Goal: Communication & Community: Answer question/provide support

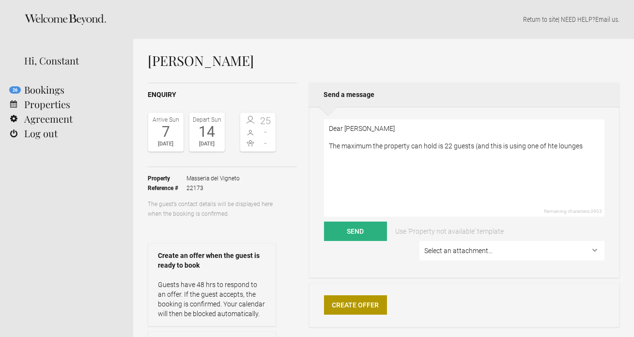
click at [555, 146] on textarea "Dear [PERSON_NAME] The maximum the property can hold is 22 guests (and this is …" at bounding box center [464, 167] width 281 height 97
click at [589, 148] on textarea "Dear [PERSON_NAME] The maximum the property can hold is 22 guests (and this is …" at bounding box center [464, 167] width 281 height 97
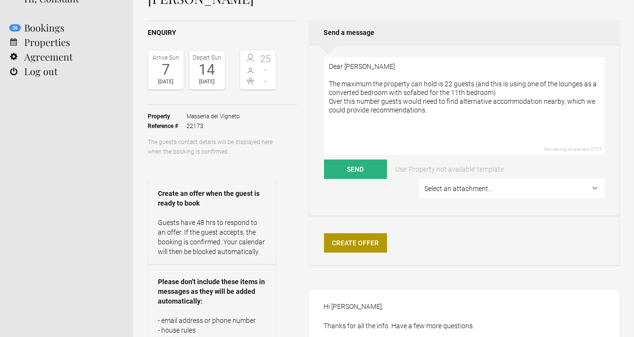
scroll to position [73, 0]
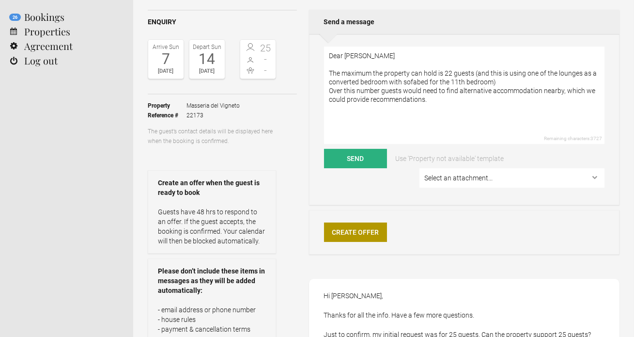
click at [404, 91] on textarea "Dear [PERSON_NAME] The maximum the property can hold is 22 guests (and this is …" at bounding box center [464, 95] width 281 height 97
click at [458, 102] on textarea "Dear [PERSON_NAME] The maximum the property can hold is 22 guests (and this is …" at bounding box center [464, 95] width 281 height 97
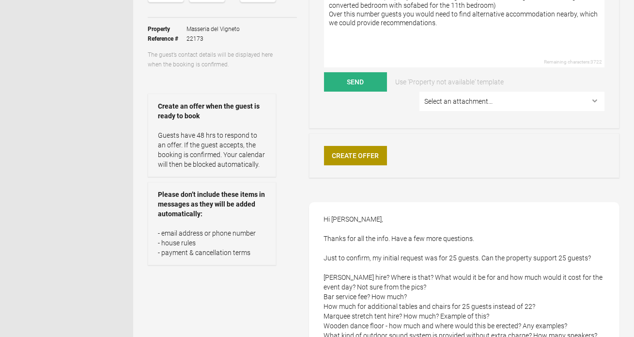
scroll to position [141, 0]
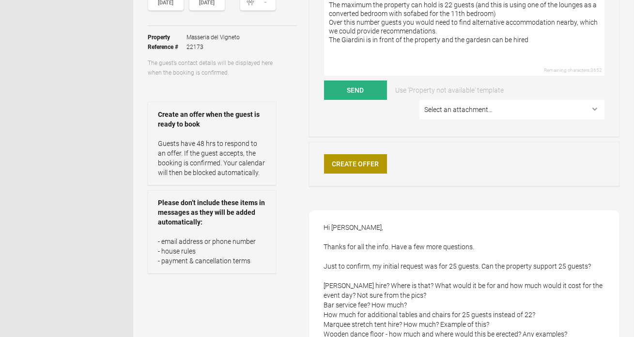
click at [479, 39] on textarea "Dear [PERSON_NAME] The maximum the property can hold is 22 guests (and this is …" at bounding box center [464, 26] width 281 height 97
drag, startPoint x: 489, startPoint y: 41, endPoint x: 482, endPoint y: 41, distance: 7.3
click at [482, 41] on textarea "Dear [PERSON_NAME] The maximum the property can hold is 22 guests (and this is …" at bounding box center [464, 26] width 281 height 97
click at [535, 38] on textarea "Dear [PERSON_NAME] The maximum the property can hold is 22 guests (and this is …" at bounding box center [464, 26] width 281 height 97
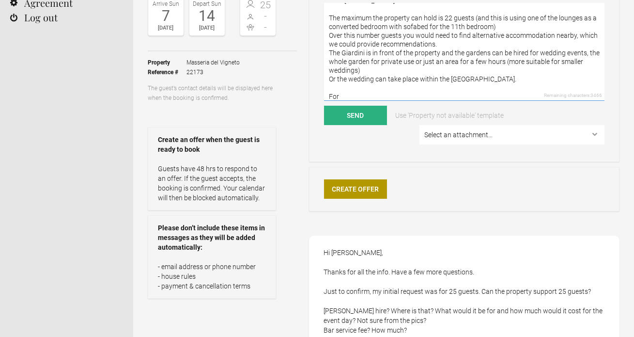
scroll to position [17, 0]
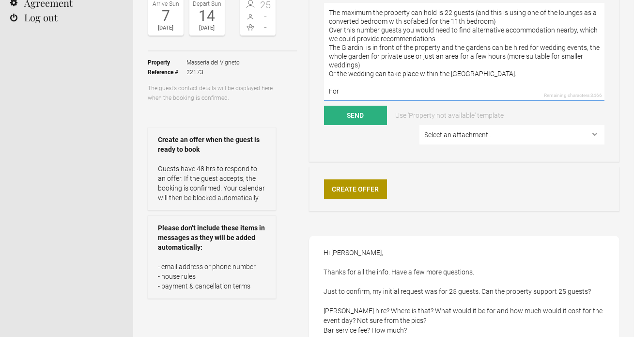
drag, startPoint x: 341, startPoint y: 96, endPoint x: 319, endPoint y: 95, distance: 21.8
click at [319, 95] on div "Dear [PERSON_NAME] The maximum the property can hold is 22 guests (and this is …" at bounding box center [464, 76] width 311 height 171
drag, startPoint x: 344, startPoint y: 91, endPoint x: 323, endPoint y: 90, distance: 20.4
click at [323, 90] on div "Dear [PERSON_NAME] The maximum the property can hold is 22 guests (and this is …" at bounding box center [464, 76] width 311 height 171
paste textarea "the cost is approximately €2,500–3,000, and additional lighting is around €1,30…"
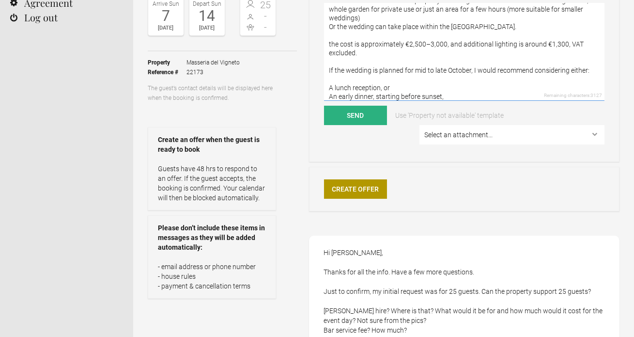
scroll to position [63, 0]
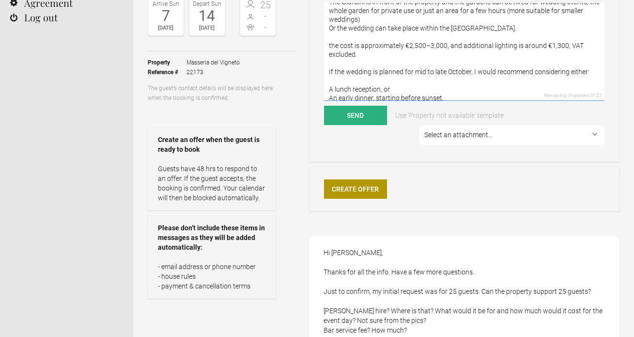
click at [328, 45] on textarea "Dear [PERSON_NAME] The maximum the property can hold is 22 guests (and this is …" at bounding box center [464, 51] width 281 height 97
click at [430, 58] on textarea "Dear [PERSON_NAME] The maximum the property can hold is 22 guests (and this is …" at bounding box center [464, 51] width 281 height 97
click at [360, 44] on textarea "Dear [PERSON_NAME] The maximum the property can hold is 22 guests (and this is …" at bounding box center [464, 51] width 281 height 97
click at [388, 71] on textarea "Dear [PERSON_NAME] The maximum the property can hold is 22 guests (and this is …" at bounding box center [464, 51] width 281 height 97
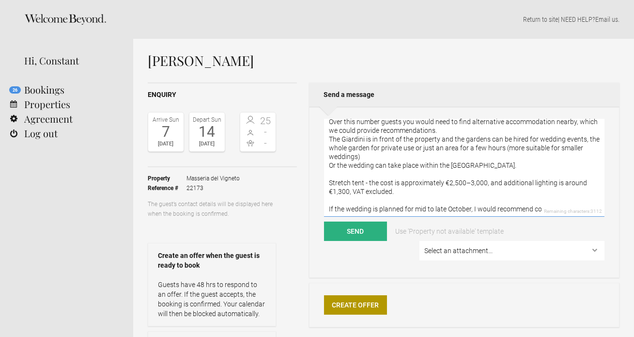
scroll to position [39, 0]
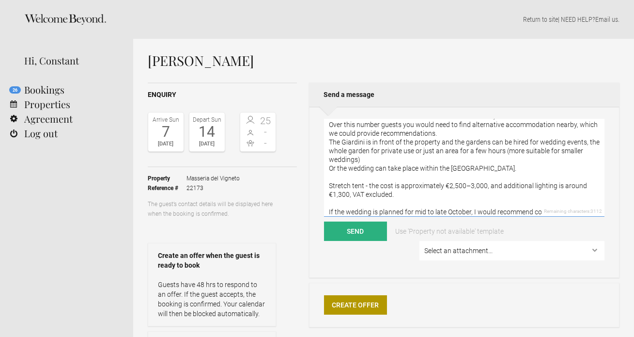
click at [401, 156] on textarea "Dear [PERSON_NAME] The maximum the property can hold is 22 guests (and this is …" at bounding box center [464, 167] width 281 height 97
click at [449, 133] on textarea "Dear [PERSON_NAME] The maximum the property can hold is 22 guests (and this is …" at bounding box center [464, 167] width 281 height 97
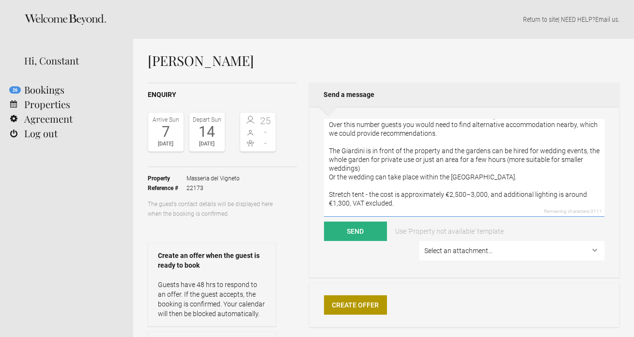
click at [397, 167] on textarea "Dear [PERSON_NAME] The maximum the property can hold is 22 guests (and this is …" at bounding box center [464, 167] width 281 height 97
drag, startPoint x: 504, startPoint y: 162, endPoint x: 515, endPoint y: 164, distance: 10.8
click at [515, 164] on textarea "Dear [PERSON_NAME] The maximum the property can hold is 22 guests (and this is …" at bounding box center [464, 167] width 281 height 97
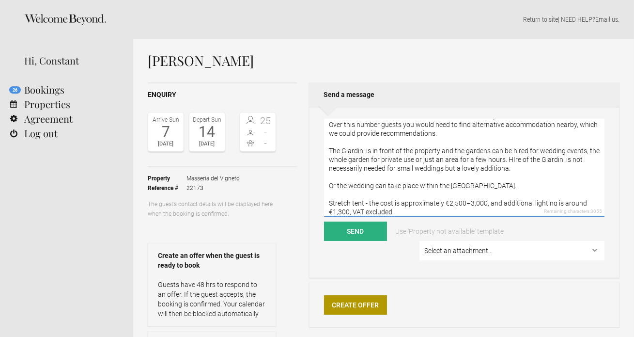
click at [507, 168] on textarea "Dear [PERSON_NAME] The maximum the property can hold is 22 guests (and this is …" at bounding box center [464, 167] width 281 height 97
click at [542, 173] on textarea "Dear [PERSON_NAME] The maximum the property can hold is 22 guests (and this is …" at bounding box center [464, 167] width 281 height 97
click at [537, 170] on textarea "Dear [PERSON_NAME] The maximum the property can hold is 22 guests (and this is …" at bounding box center [464, 167] width 281 height 97
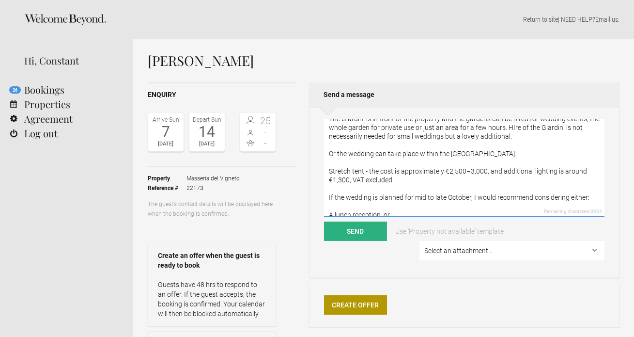
scroll to position [74, 0]
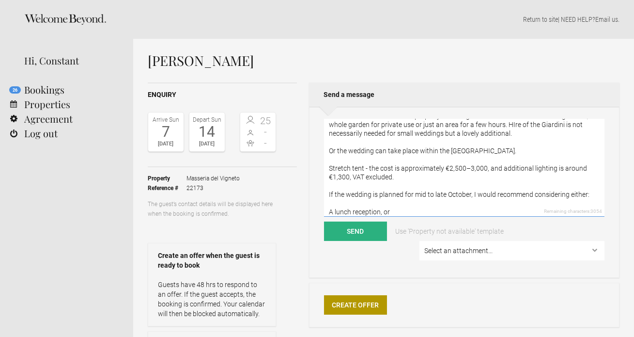
click at [514, 149] on textarea "Dear [PERSON_NAME] The maximum the property can hold is 22 guests (and this is …" at bounding box center [464, 167] width 281 height 97
click at [560, 151] on textarea "Dear [PERSON_NAME] The maximum the property can hold is 22 guests (and this is …" at bounding box center [464, 167] width 281 height 97
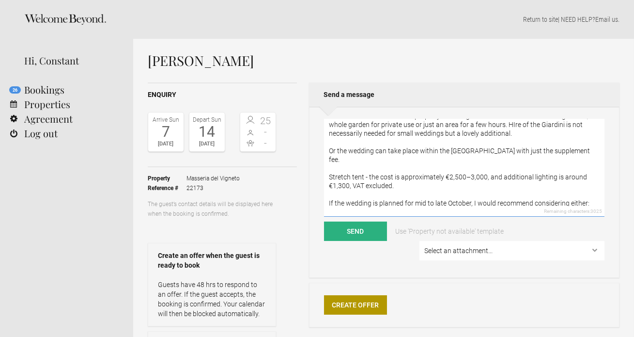
click at [566, 157] on textarea "Dear [PERSON_NAME] The maximum the property can hold is 22 guests (and this is …" at bounding box center [464, 167] width 281 height 97
click at [542, 151] on textarea "Dear [PERSON_NAME] The maximum the property can hold is 22 guests (and this is …" at bounding box center [464, 167] width 281 height 97
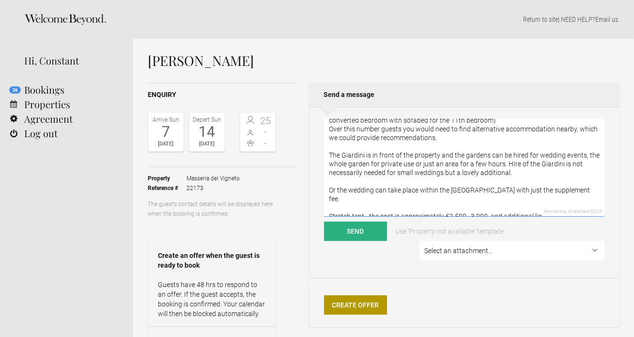
scroll to position [35, 0]
click at [584, 153] on textarea "Dear [PERSON_NAME] The maximum the property can hold is 22 guests (and this is …" at bounding box center [464, 167] width 281 height 97
click at [584, 165] on textarea "Dear [PERSON_NAME] The maximum the property can hold is 22 guests (and this is …" at bounding box center [464, 167] width 281 height 97
click at [512, 162] on textarea "Dear [PERSON_NAME] The maximum the property can hold is 22 guests (and this is …" at bounding box center [464, 167] width 281 height 97
click at [523, 172] on textarea "Dear [PERSON_NAME] The maximum the property can hold is 22 guests (and this is …" at bounding box center [464, 167] width 281 height 97
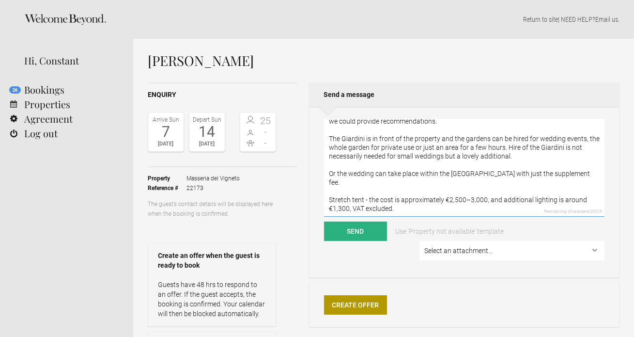
scroll to position [51, 0]
click at [498, 157] on textarea "Dear [PERSON_NAME] The maximum the property can hold is 22 guests (and this is …" at bounding box center [464, 167] width 281 height 97
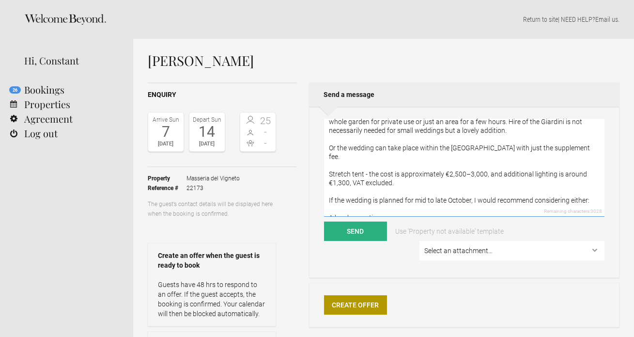
scroll to position [78, 0]
click at [588, 145] on textarea "Dear [PERSON_NAME] The maximum the property can hold is 22 guests (and this is …" at bounding box center [464, 167] width 281 height 97
click at [478, 179] on textarea "Dear [PERSON_NAME] The maximum the property can hold is 22 guests (and this is …" at bounding box center [464, 167] width 281 height 97
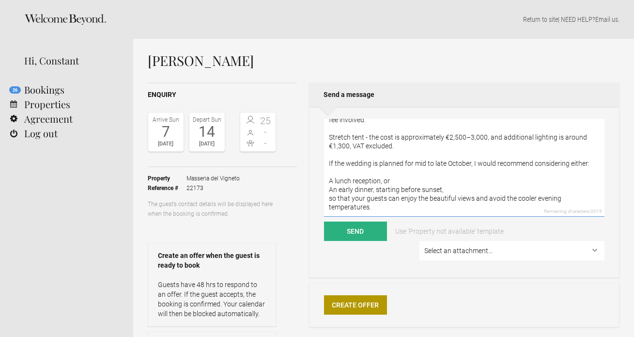
scroll to position [122, 0]
click at [392, 168] on textarea "Dear [PERSON_NAME] The maximum the property can hold is 22 guests (and this is …" at bounding box center [464, 167] width 281 height 97
click at [393, 198] on textarea "Dear [PERSON_NAME] The maximum the property can hold is 22 guests (and this is …" at bounding box center [464, 167] width 281 height 97
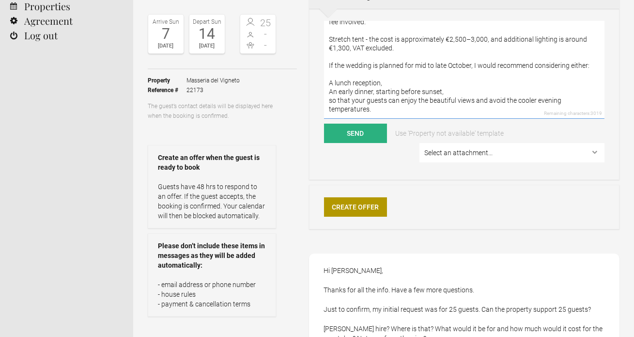
scroll to position [89, 0]
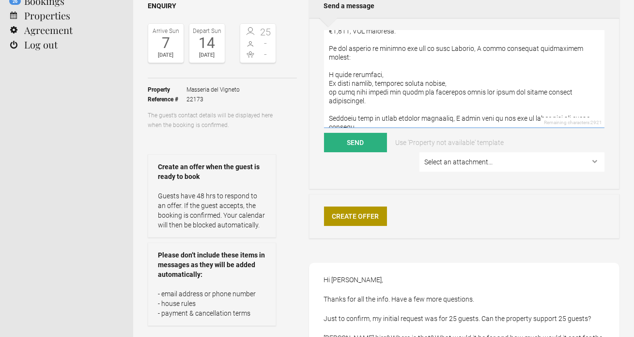
click at [350, 108] on textarea at bounding box center [464, 79] width 281 height 97
click at [366, 116] on textarea at bounding box center [464, 79] width 281 height 97
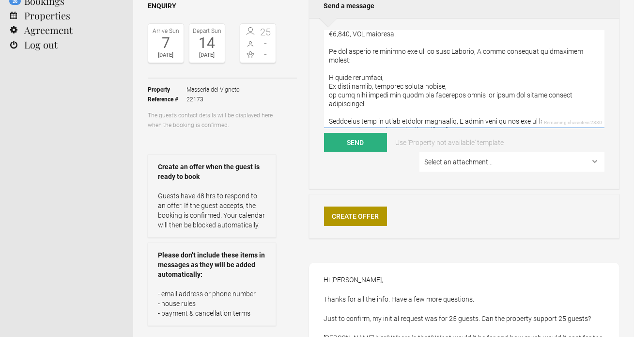
scroll to position [141, 0]
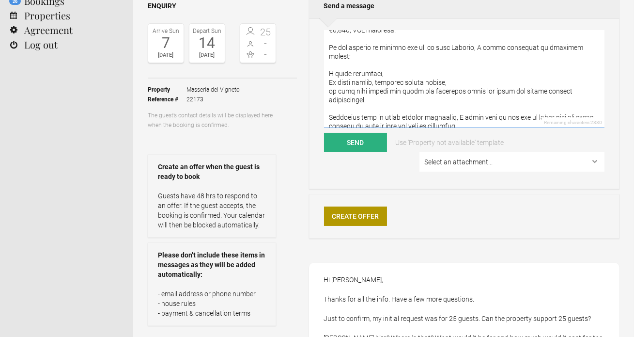
drag, startPoint x: 459, startPoint y: 110, endPoint x: 431, endPoint y: 109, distance: 28.1
click at [431, 109] on textarea at bounding box center [464, 79] width 281 height 97
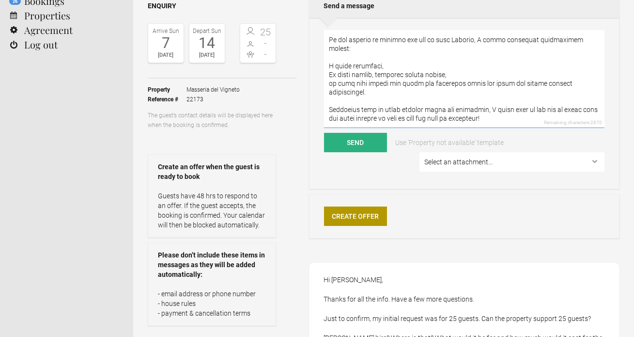
scroll to position [165, 0]
click at [434, 110] on textarea at bounding box center [464, 79] width 281 height 97
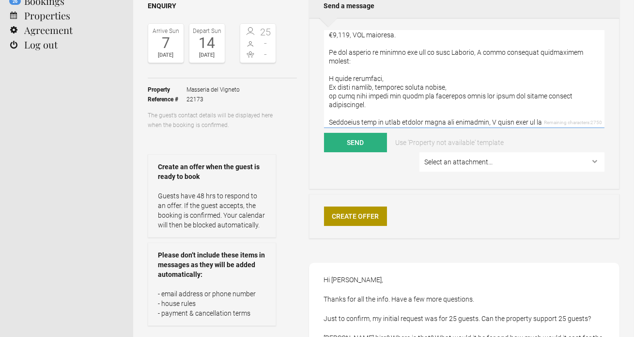
scroll to position [133, 0]
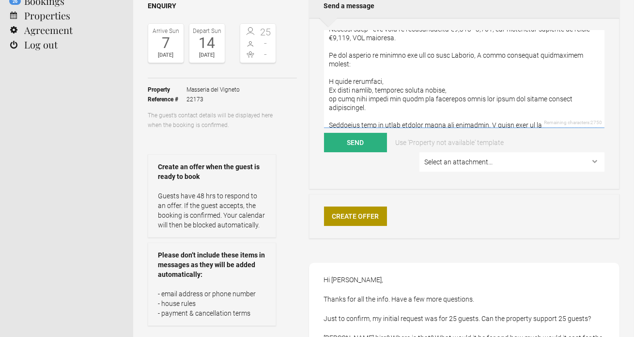
click at [381, 98] on textarea at bounding box center [464, 79] width 281 height 97
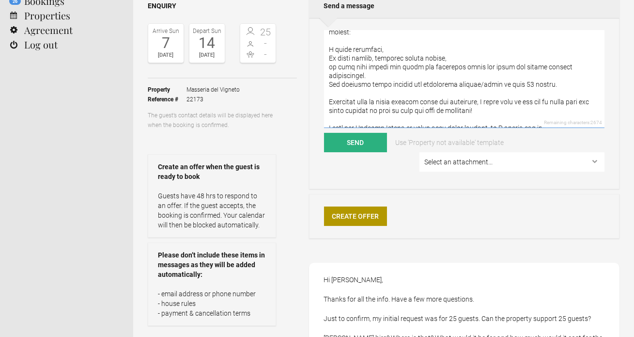
scroll to position [161, 0]
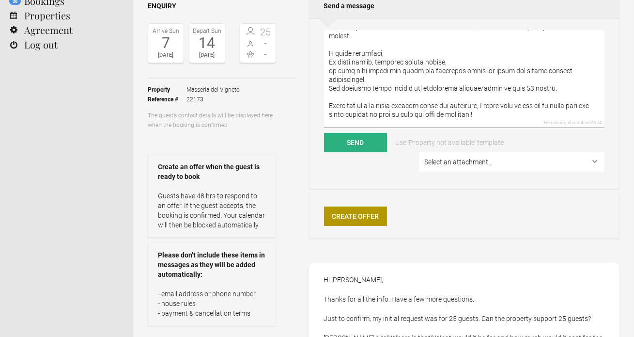
click at [422, 78] on textarea at bounding box center [464, 79] width 281 height 97
click at [451, 79] on textarea at bounding box center [464, 79] width 281 height 97
click at [445, 90] on textarea at bounding box center [464, 79] width 281 height 97
click at [492, 78] on textarea at bounding box center [464, 79] width 281 height 97
click at [464, 86] on textarea at bounding box center [464, 79] width 281 height 97
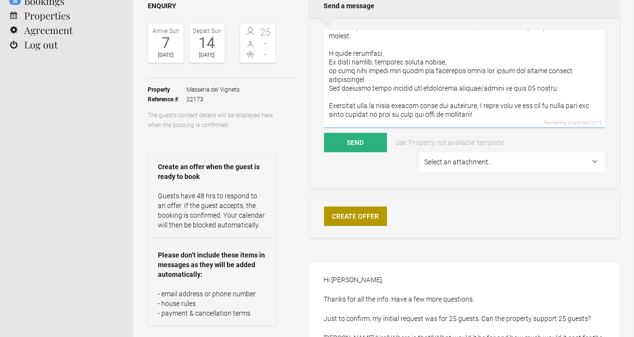
drag, startPoint x: 453, startPoint y: 78, endPoint x: 412, endPoint y: 78, distance: 40.7
click at [412, 78] on textarea at bounding box center [464, 79] width 281 height 97
click at [479, 77] on textarea at bounding box center [464, 79] width 281 height 97
click at [480, 92] on textarea at bounding box center [464, 79] width 281 height 97
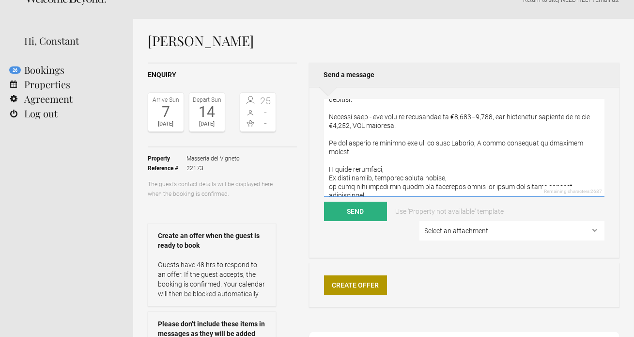
scroll to position [110, 0]
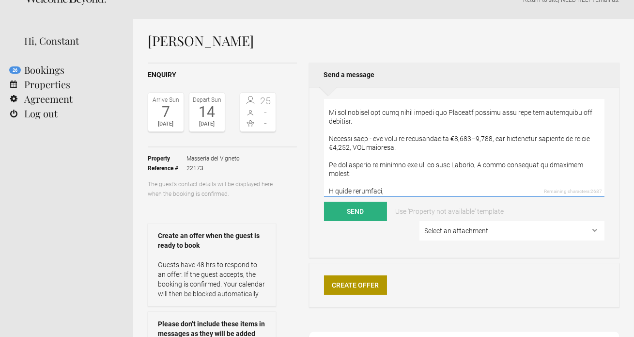
click at [387, 121] on textarea at bounding box center [464, 147] width 281 height 97
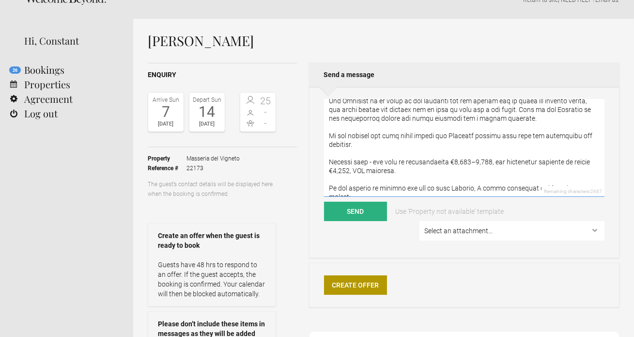
scroll to position [64, 0]
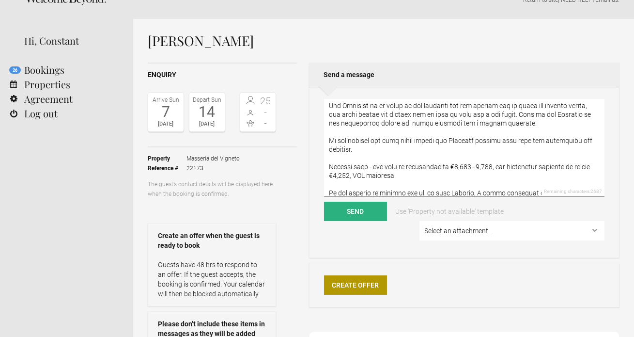
click at [519, 125] on textarea at bounding box center [464, 147] width 281 height 97
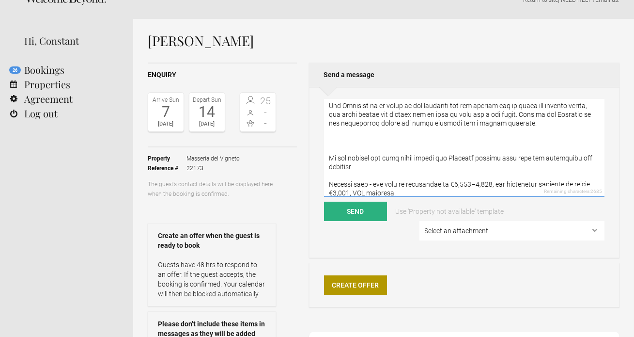
paste textarea "Rental prices for Giardini Pistola spaces for events up to 4 hours: Terrazzo Un…"
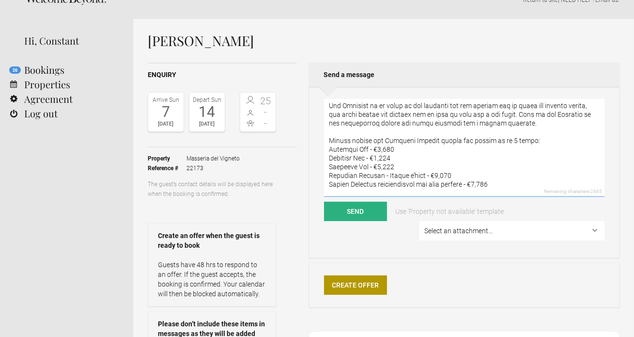
scroll to position [64, 0]
click at [454, 158] on textarea at bounding box center [464, 147] width 281 height 97
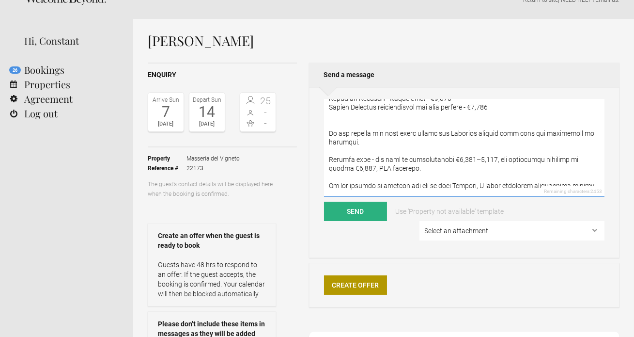
scroll to position [140, 0]
click at [368, 143] on textarea at bounding box center [464, 147] width 281 height 97
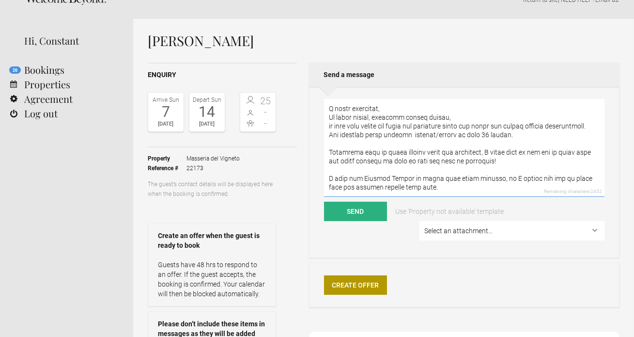
scroll to position [252, 0]
click at [431, 181] on textarea at bounding box center [464, 147] width 281 height 97
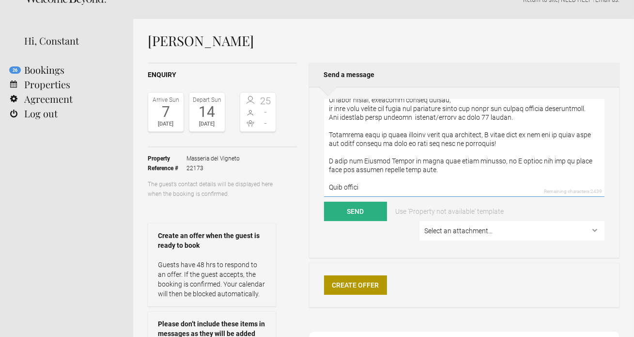
scroll to position [265, 0]
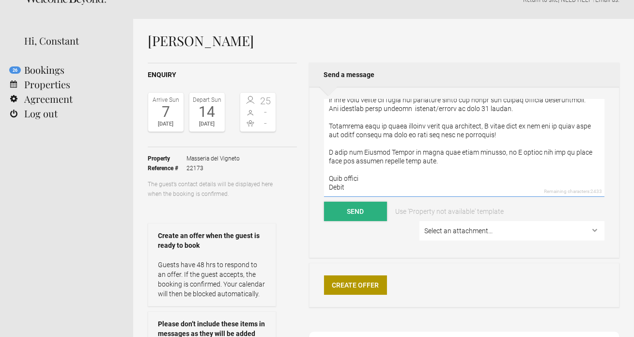
type textarea "Lore Ipsu Dol sitamet con adipisci eli sedd ei 58 tempor (inc utla et dolor mag…"
click at [371, 209] on button "Send" at bounding box center [355, 211] width 63 height 19
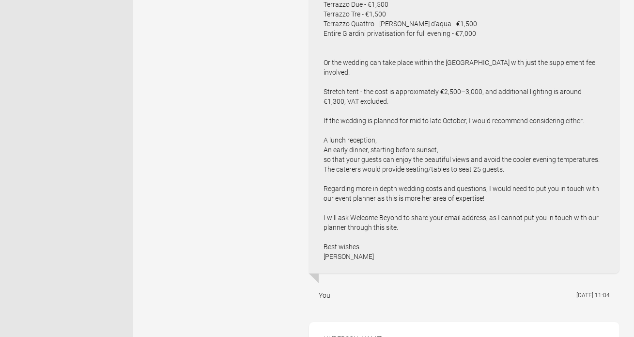
scroll to position [495, 0]
